Goal: Information Seeking & Learning: Find specific fact

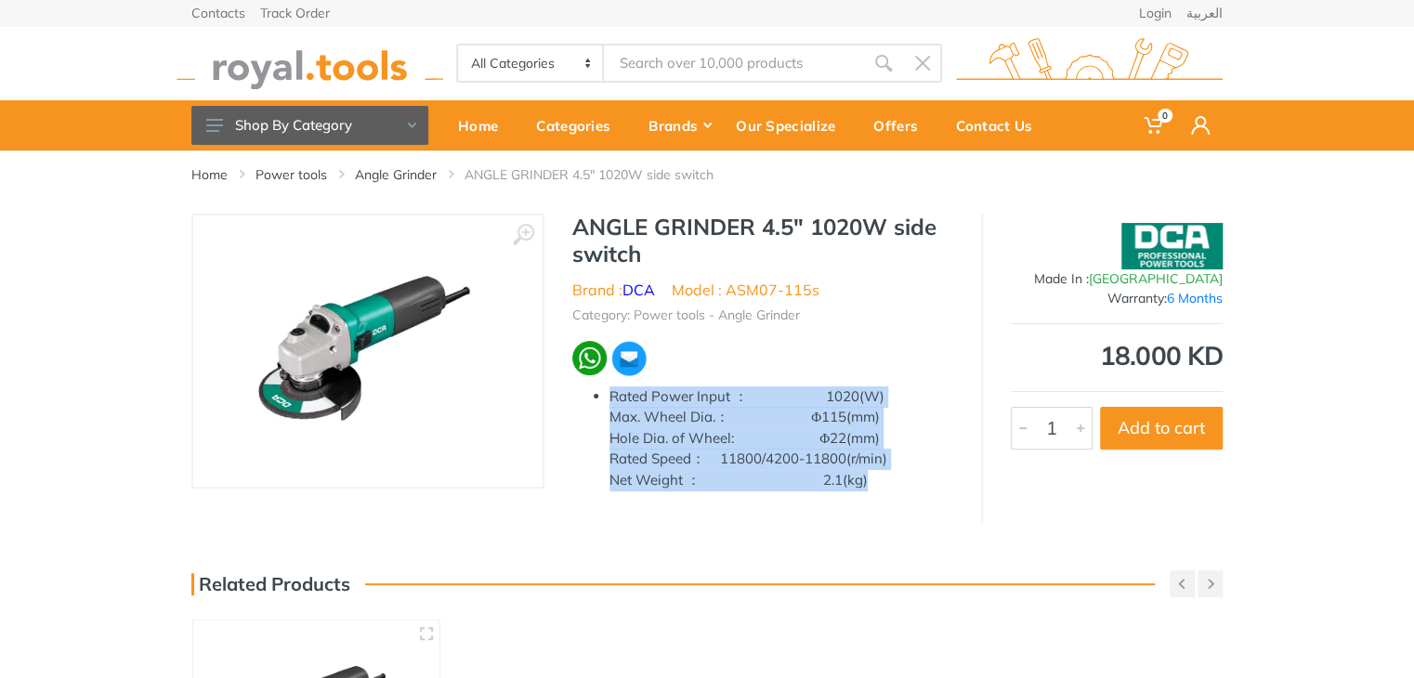
drag, startPoint x: 609, startPoint y: 391, endPoint x: 936, endPoint y: 521, distance: 351.8
click at [936, 521] on div "‹ › ANGLE GRINDER 4.5" 1020W side switch Brand : DCA China 1" at bounding box center [706, 369] width 1031 height 310
copy p "Rated Power Input ： 1020(W) Max. Wheel Dia.： Φ115(mm) Hole Dia. of Wheel: Φ22(m…"
click at [389, 352] on img at bounding box center [368, 351] width 234 height 234
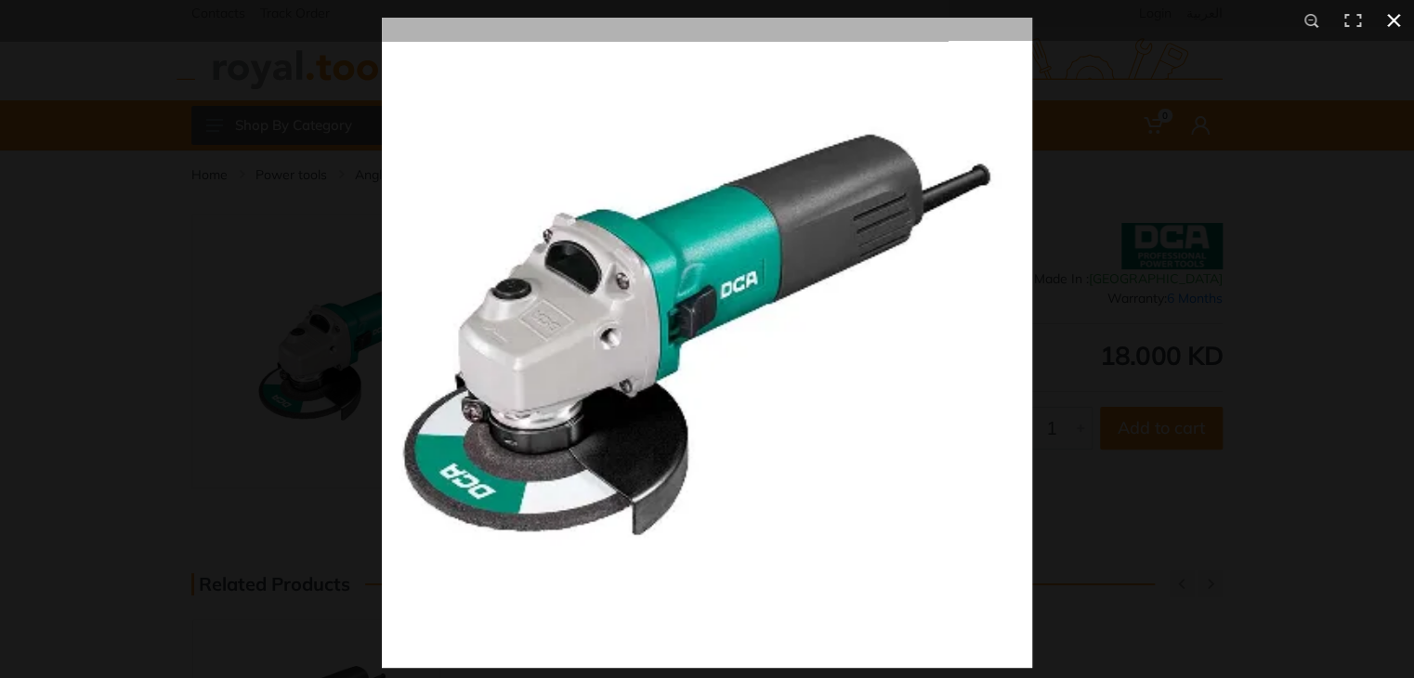
click at [175, 101] on div at bounding box center [707, 339] width 1414 height 678
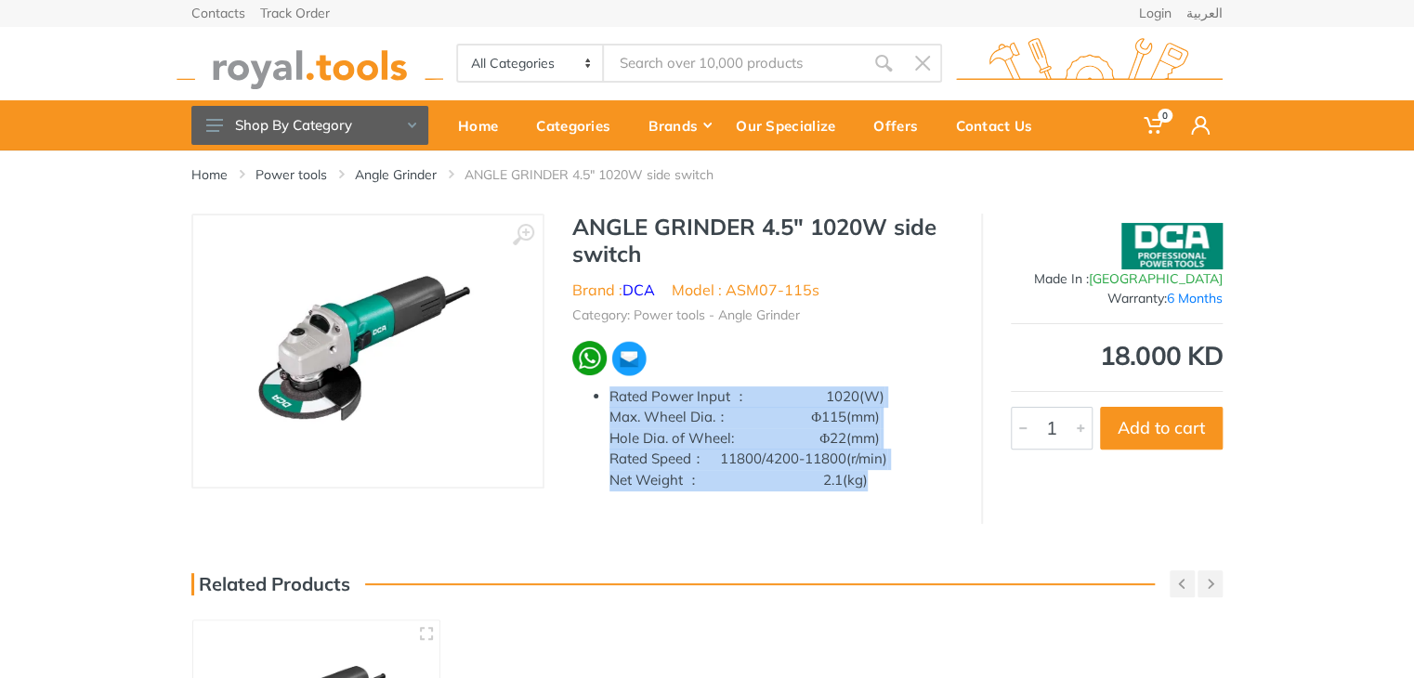
click at [678, 420] on p "Rated Power Input ： 1020(W) Max. Wheel Dia.： Φ115(mm) Hole Dia. of Wheel: Φ22(m…" at bounding box center [781, 438] width 344 height 105
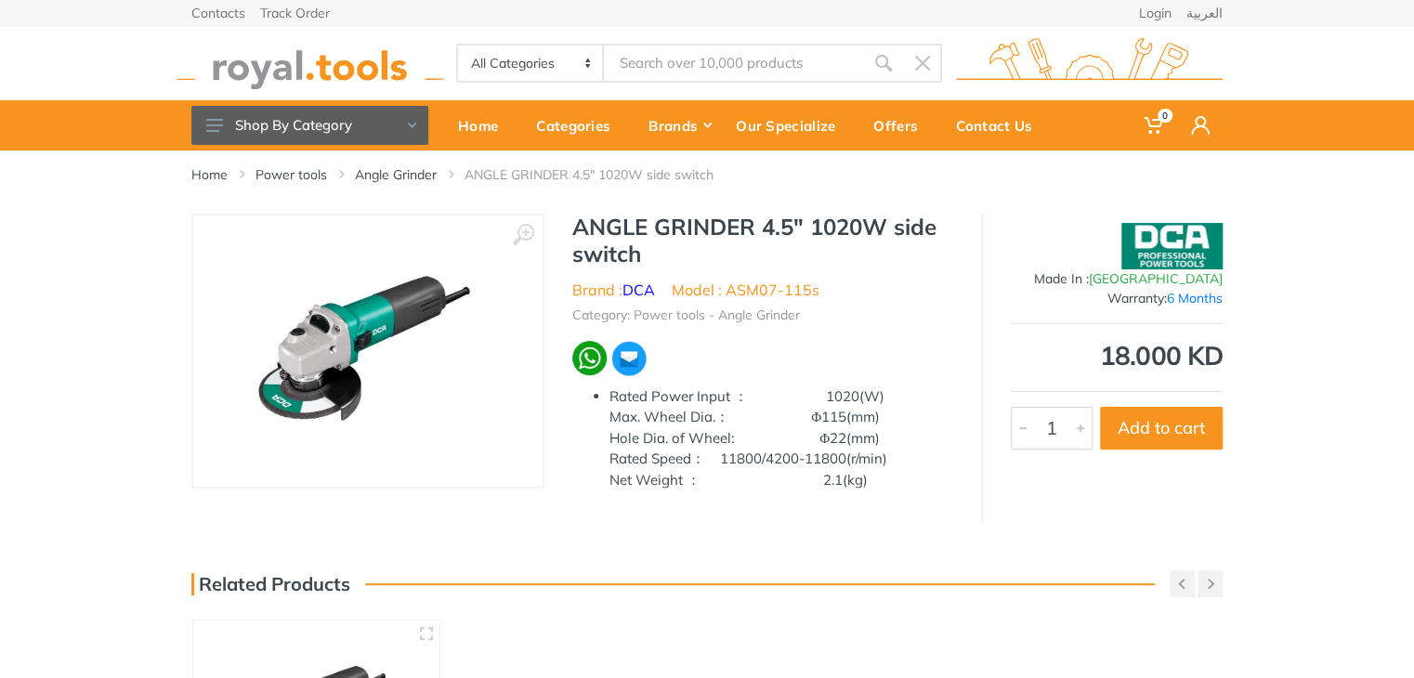
click at [681, 419] on p "Rated Power Input ： 1020(W) Max. Wheel Dia.： Φ115(mm) Hole Dia. of Wheel: Φ22(m…" at bounding box center [781, 438] width 344 height 105
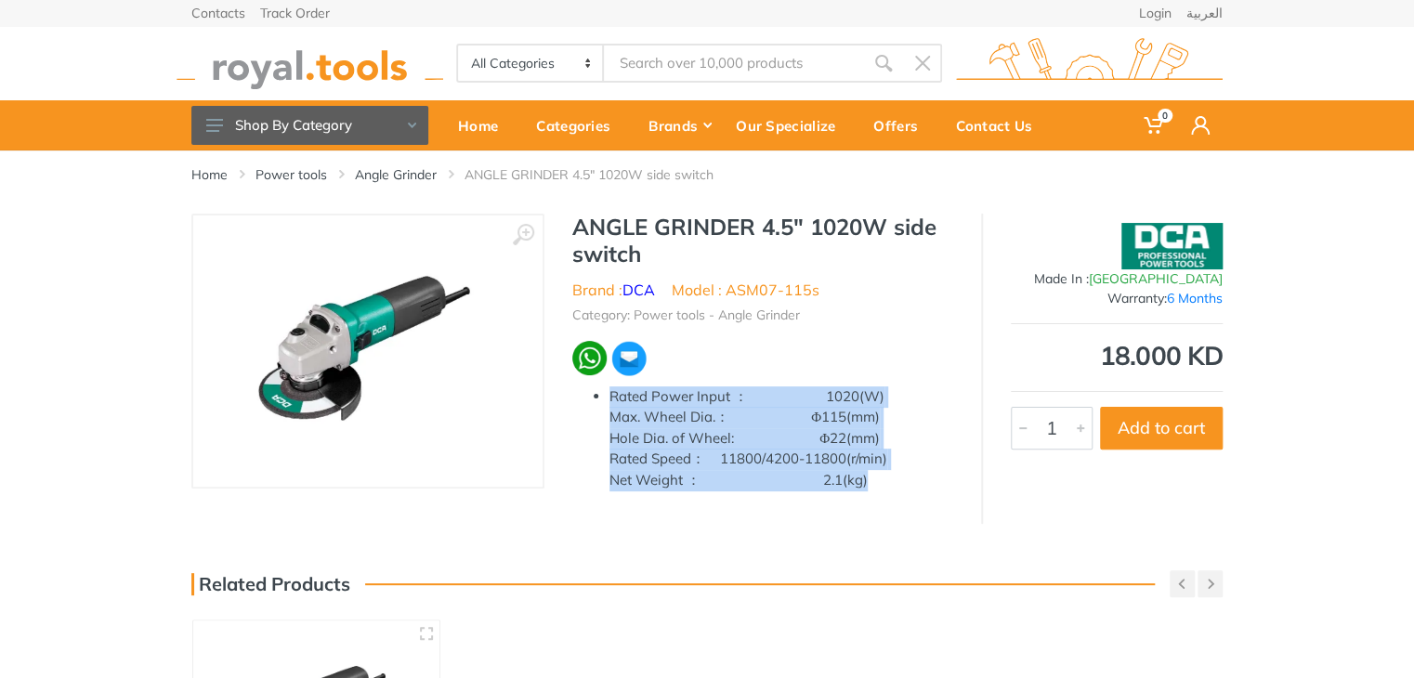
drag, startPoint x: 611, startPoint y: 390, endPoint x: 920, endPoint y: 490, distance: 325.1
click at [920, 490] on p "Rated Power Input ： 1020(W) Max. Wheel Dia.： Φ115(mm) Hole Dia. of Wheel: Φ22(m…" at bounding box center [781, 438] width 344 height 105
drag, startPoint x: 765, startPoint y: 437, endPoint x: 754, endPoint y: 437, distance: 11.1
copy p "Rated Power Input ： 1020(W) Max. Wheel Dia.： Φ115(mm) Hole Dia. of Wheel: Φ22(m…"
